Goal: Information Seeking & Learning: Learn about a topic

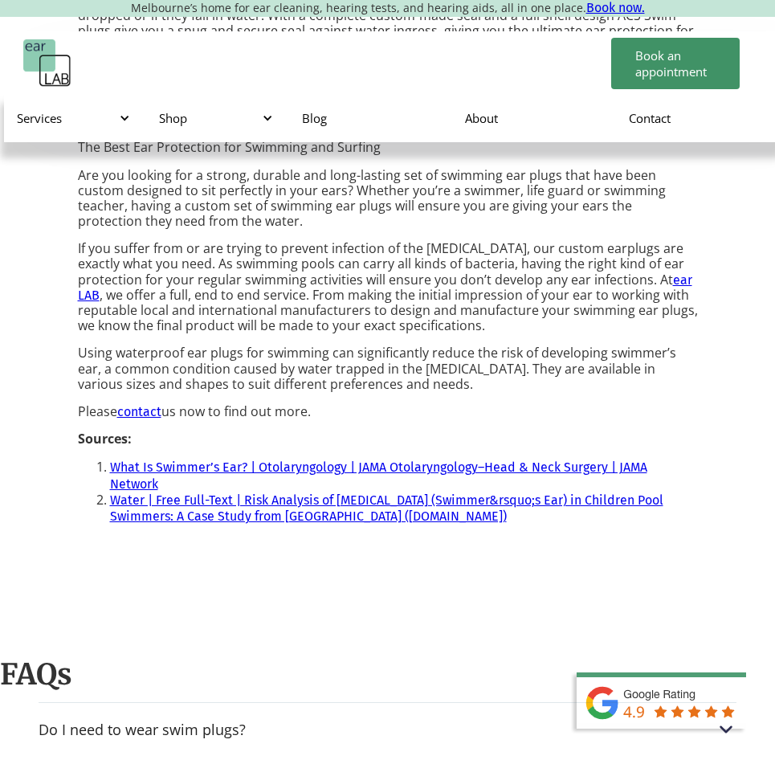
scroll to position [1735, 0]
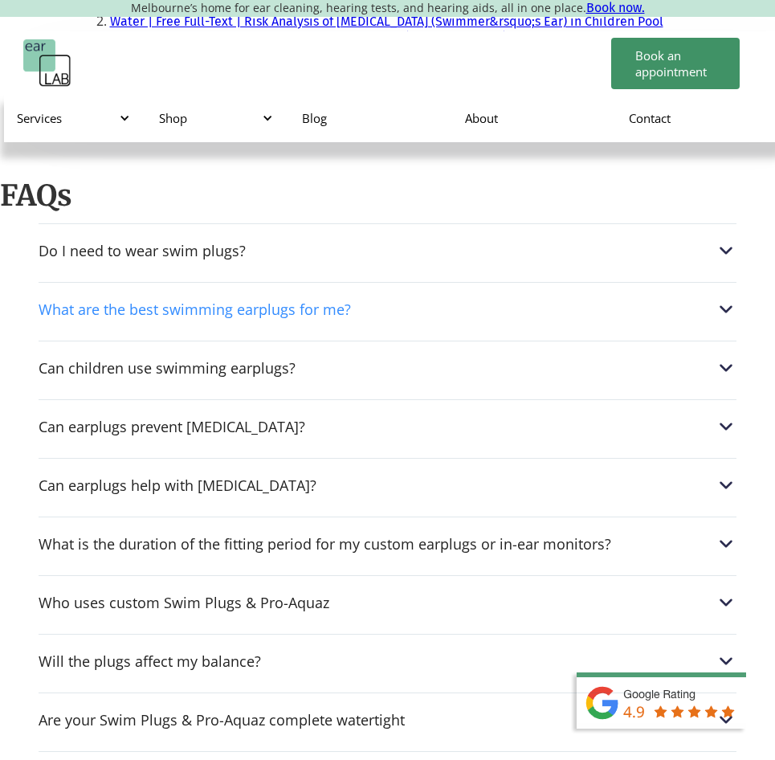
click at [359, 299] on div "What are the best swimming earplugs for me?" at bounding box center [388, 309] width 698 height 21
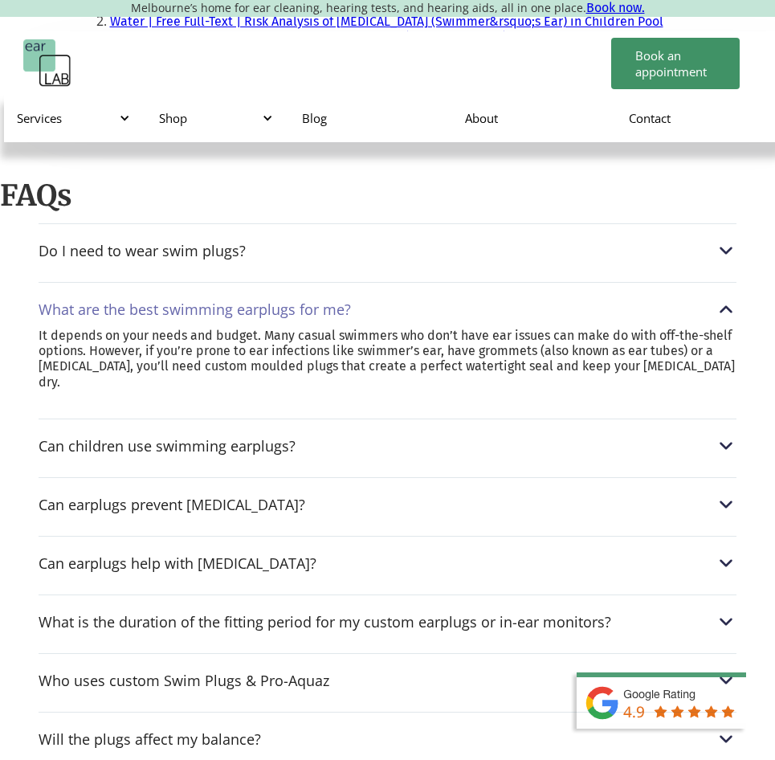
click at [359, 299] on div "What are the best swimming earplugs for me?" at bounding box center [388, 309] width 698 height 21
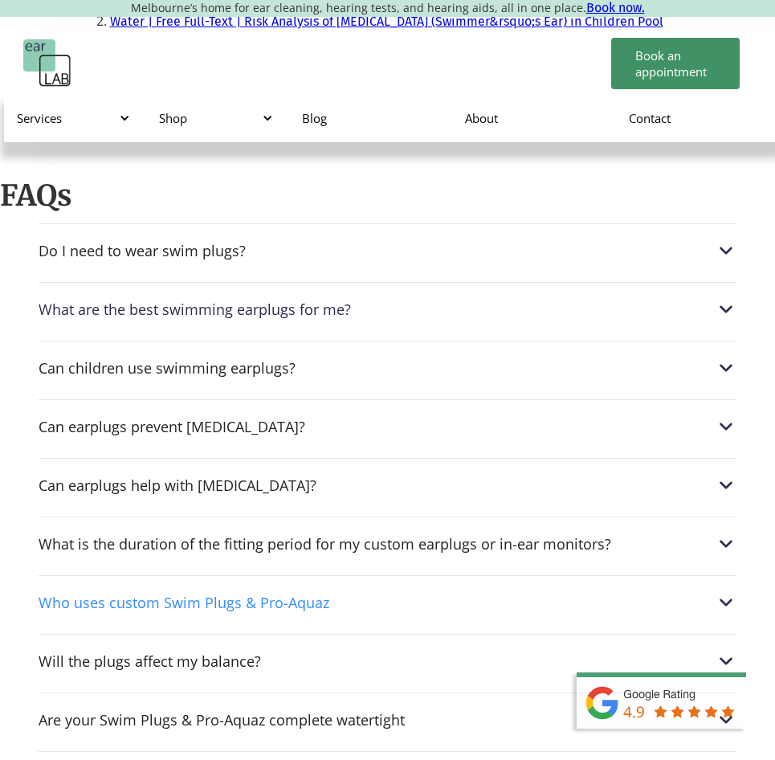
click at [302, 594] on div "Who uses custom Swim Plugs & Pro-Aquaz" at bounding box center [184, 602] width 291 height 16
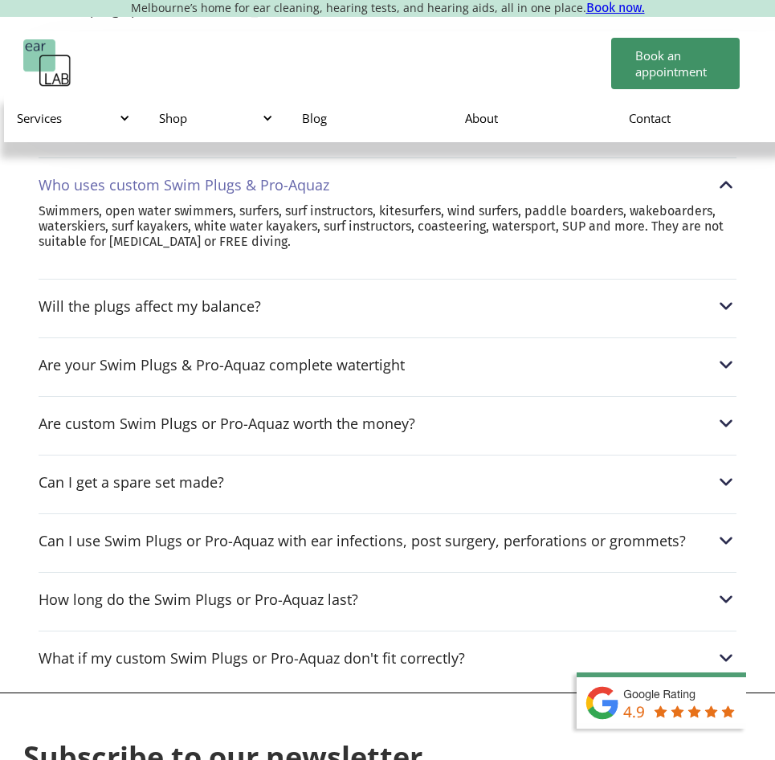
scroll to position [2157, 0]
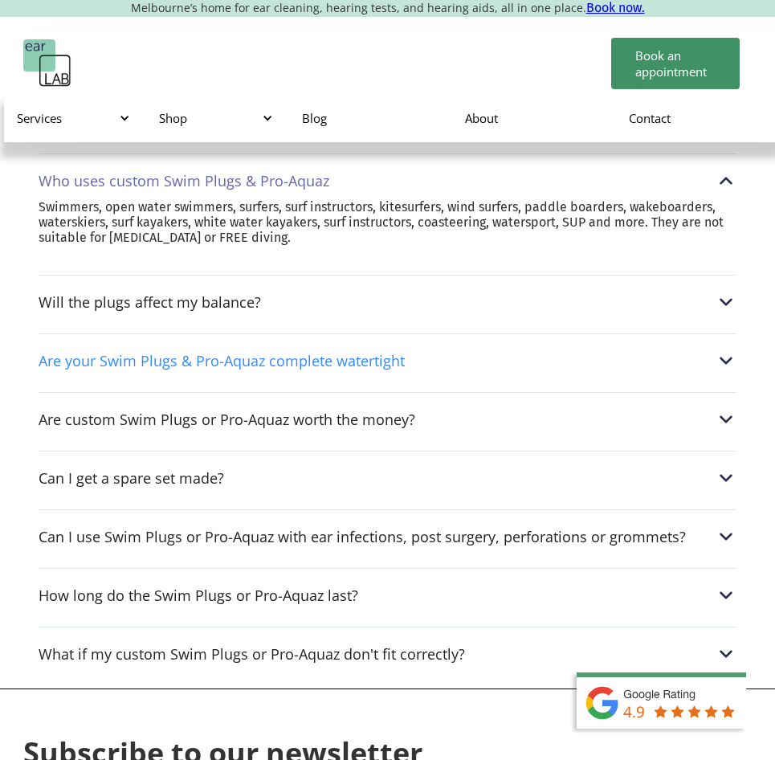
click at [398, 350] on div "Are your Swim Plugs & Pro-Aquaz complete watertight" at bounding box center [388, 360] width 698 height 21
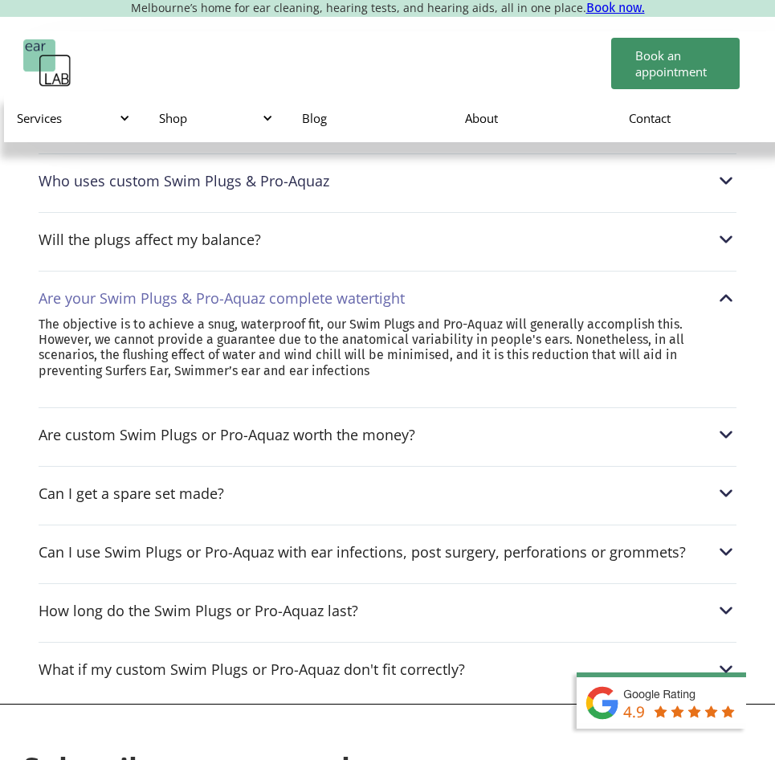
click at [386, 290] on div "Are your Swim Plugs & Pro-Aquaz complete watertight" at bounding box center [222, 298] width 366 height 16
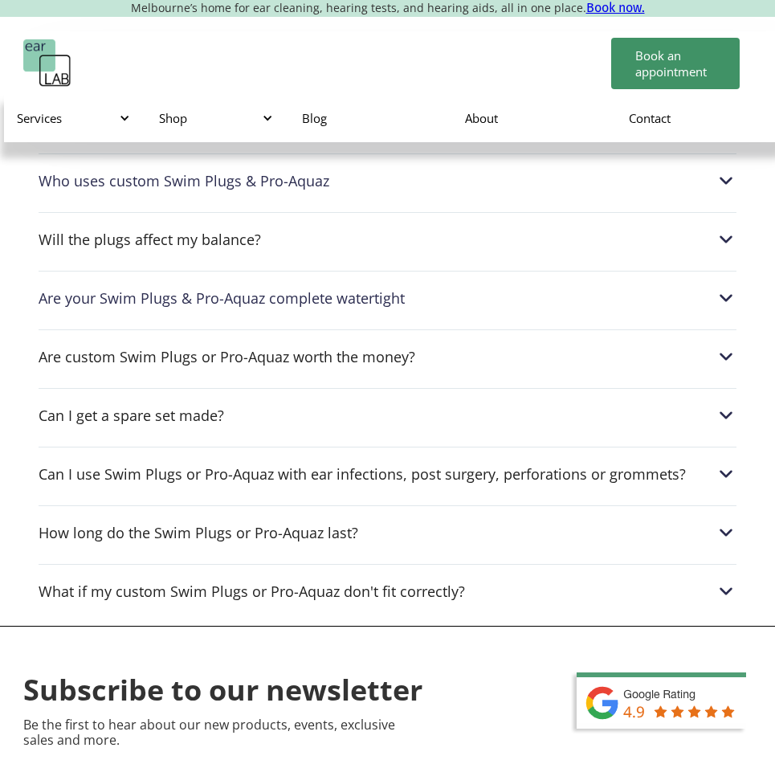
click at [345, 396] on div "Can I get a spare set made? Yes, we keep your impressions on file for 4 years a…" at bounding box center [388, 411] width 698 height 46
click at [365, 405] on div "Can I get a spare set made?" at bounding box center [388, 415] width 698 height 21
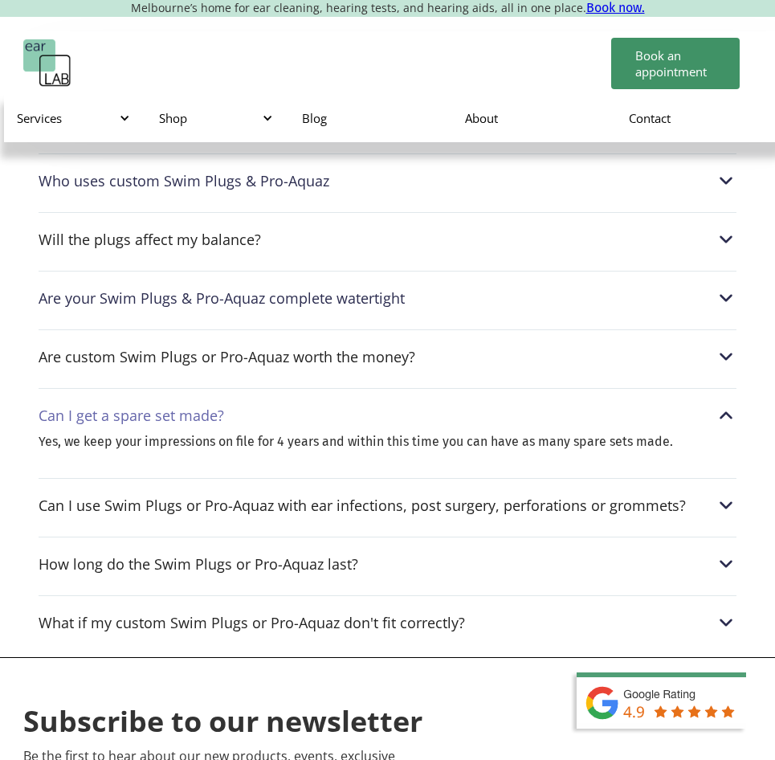
click at [365, 405] on div "Can I get a spare set made?" at bounding box center [388, 415] width 698 height 21
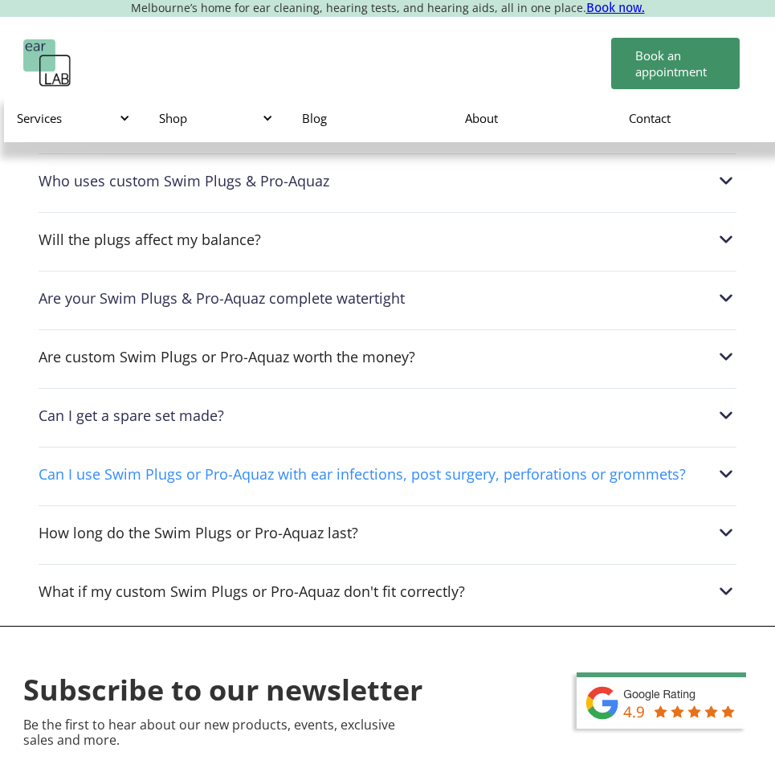
click at [357, 466] on div "Can I use Swim Plugs or Pro-Aquaz with ear infections, post surgery, perforatio…" at bounding box center [362, 474] width 647 height 16
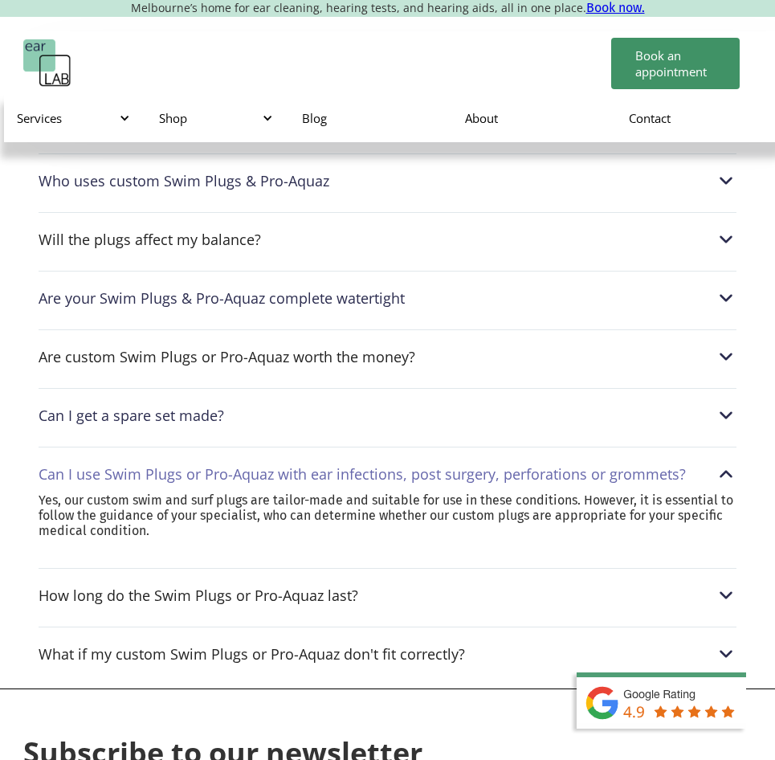
click at [357, 466] on div "Can I use Swim Plugs or Pro-Aquaz with ear infections, post surgery, perforatio…" at bounding box center [362, 474] width 647 height 16
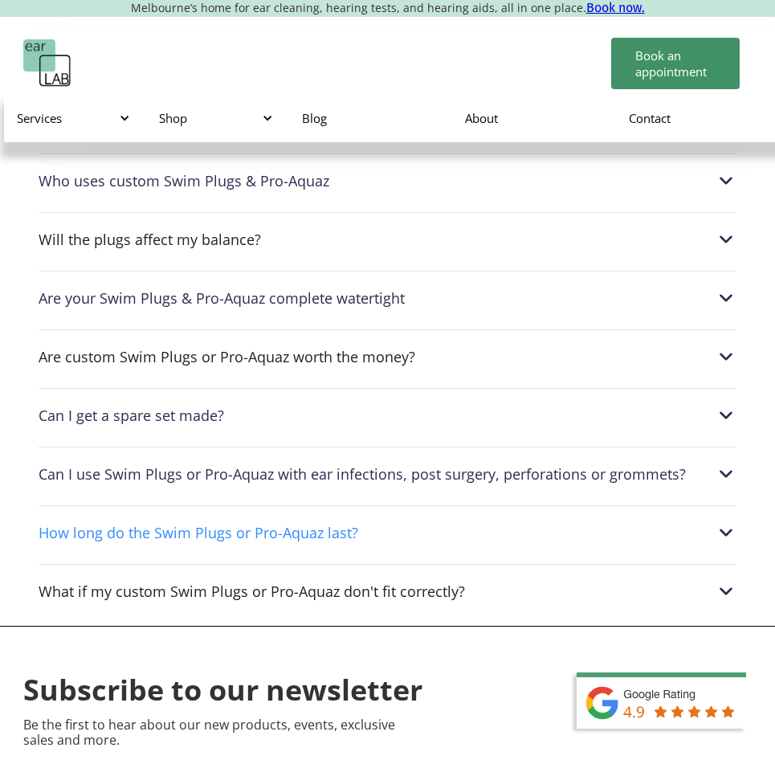
click at [353, 522] on div "How long do the Swim Plugs or Pro-Aquaz last?" at bounding box center [388, 532] width 698 height 21
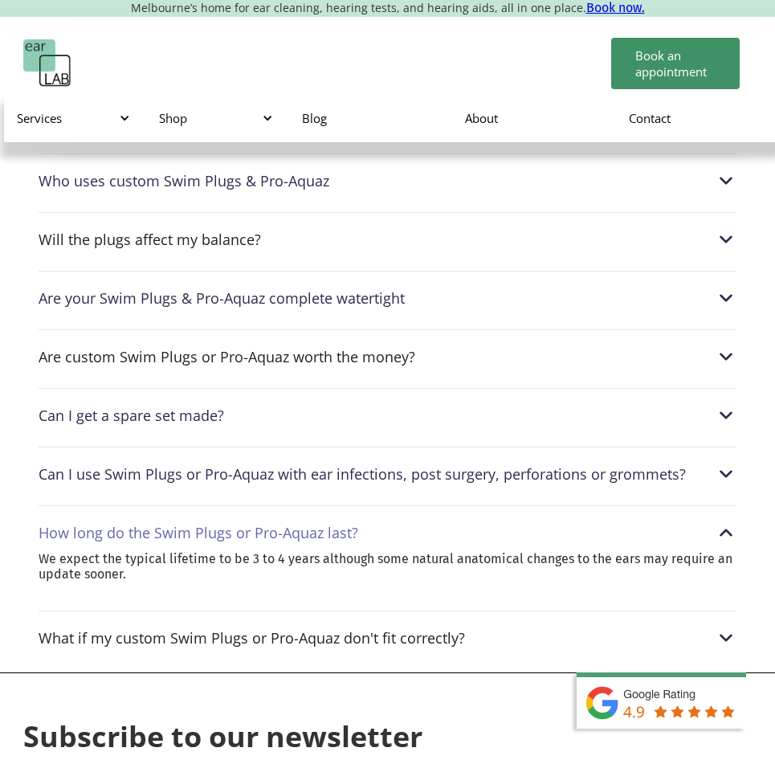
click at [353, 522] on div "How long do the Swim Plugs or Pro-Aquaz last?" at bounding box center [388, 532] width 698 height 21
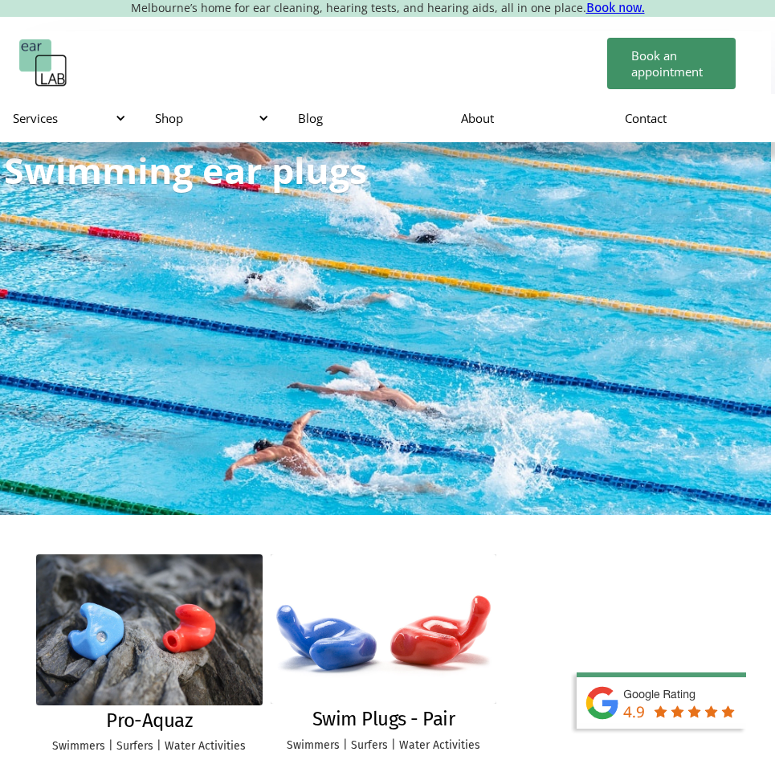
scroll to position [0, 0]
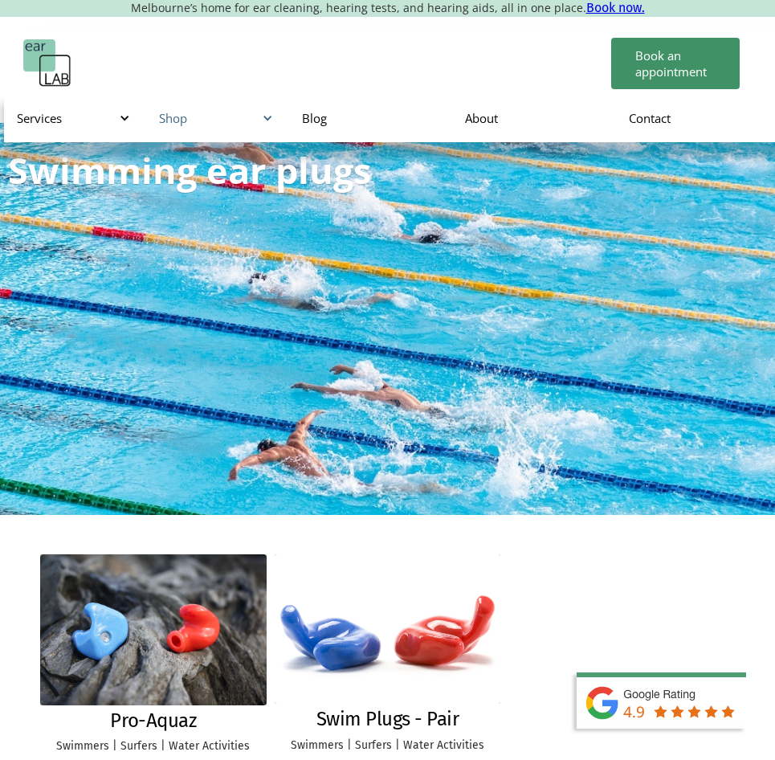
click at [226, 120] on div "Shop" at bounding box center [214, 118] width 110 height 16
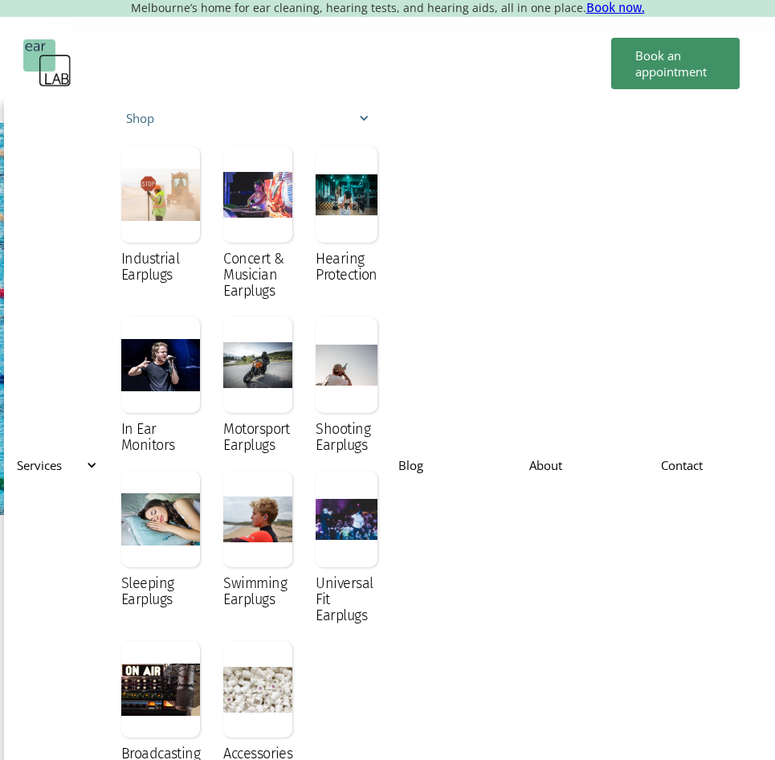
click at [226, 120] on div "Shop" at bounding box center [246, 118] width 240 height 16
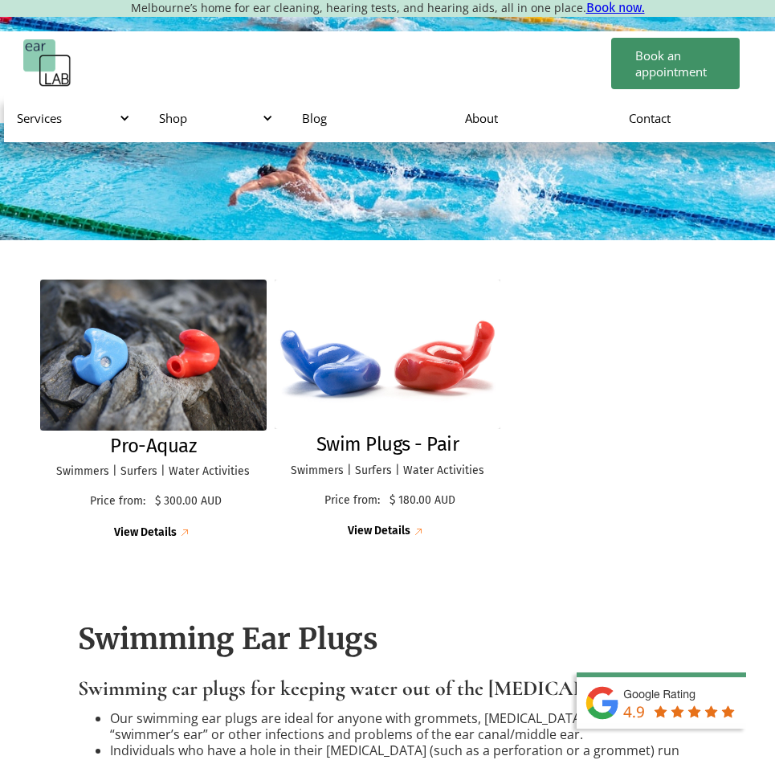
scroll to position [279, 0]
